Goal: Navigation & Orientation: Find specific page/section

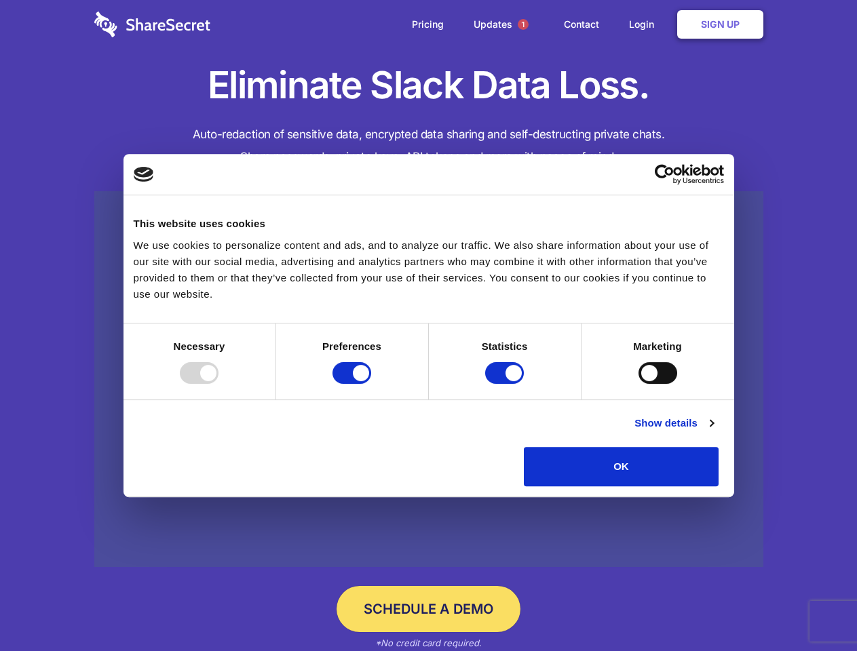
click at [218, 384] on div at bounding box center [199, 373] width 39 height 22
click at [371, 384] on input "Preferences" at bounding box center [351, 373] width 39 height 22
checkbox input "false"
click at [506, 384] on input "Statistics" at bounding box center [504, 373] width 39 height 22
checkbox input "false"
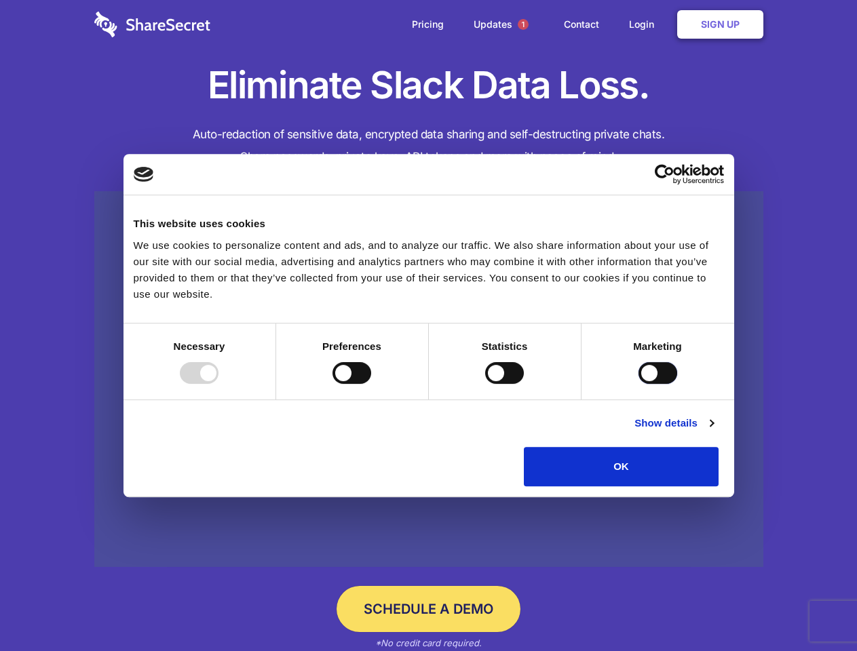
click at [638, 384] on input "Marketing" at bounding box center [657, 373] width 39 height 22
checkbox input "true"
click at [713, 431] on link "Show details" at bounding box center [673, 423] width 79 height 16
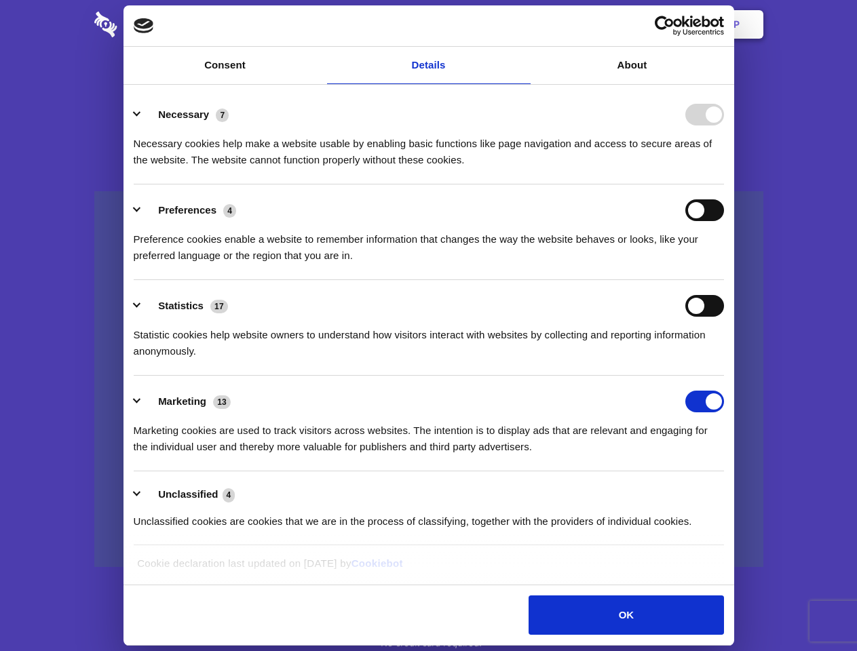
click at [730, 491] on ul "Necessary 7 Necessary cookies help make a website usable by enabling basic func…" at bounding box center [428, 317] width 603 height 457
click at [522, 24] on span "1" at bounding box center [523, 24] width 11 height 11
